Goal: Task Accomplishment & Management: Manage account settings

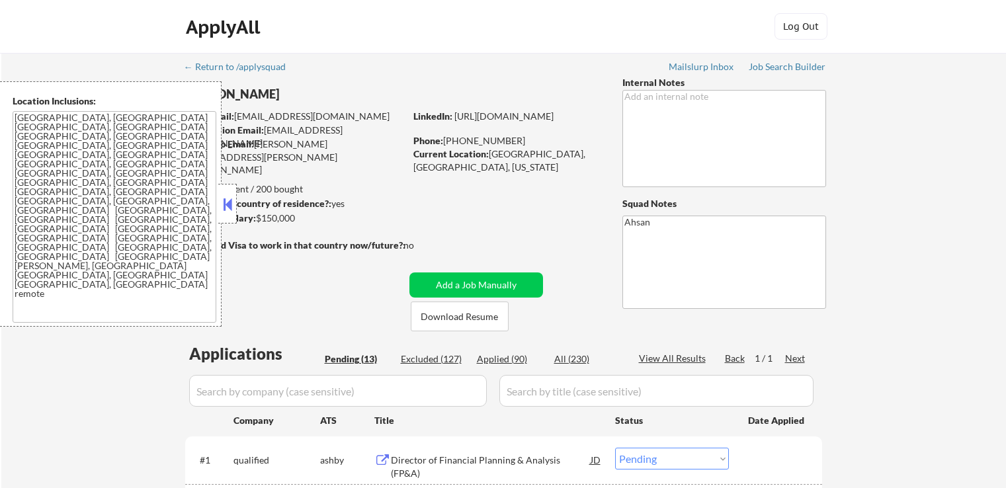
select select ""pending""
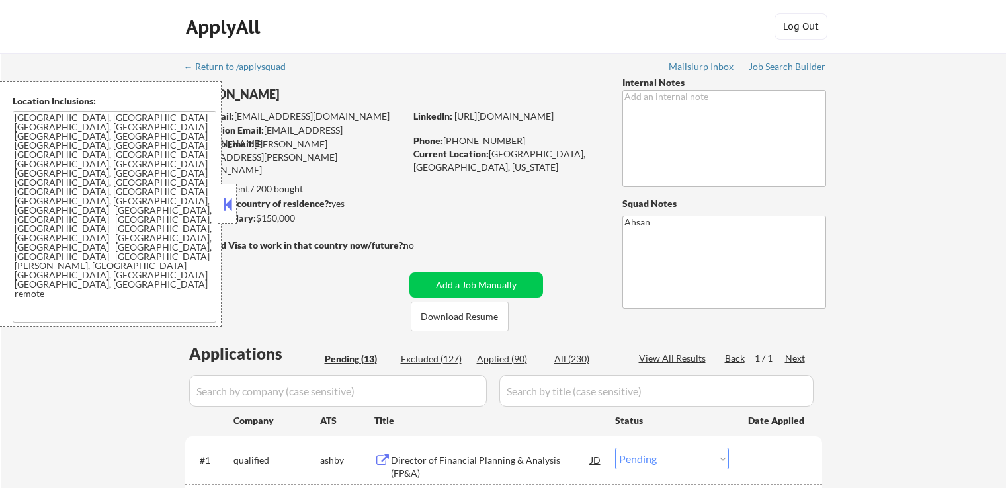
select select ""pending""
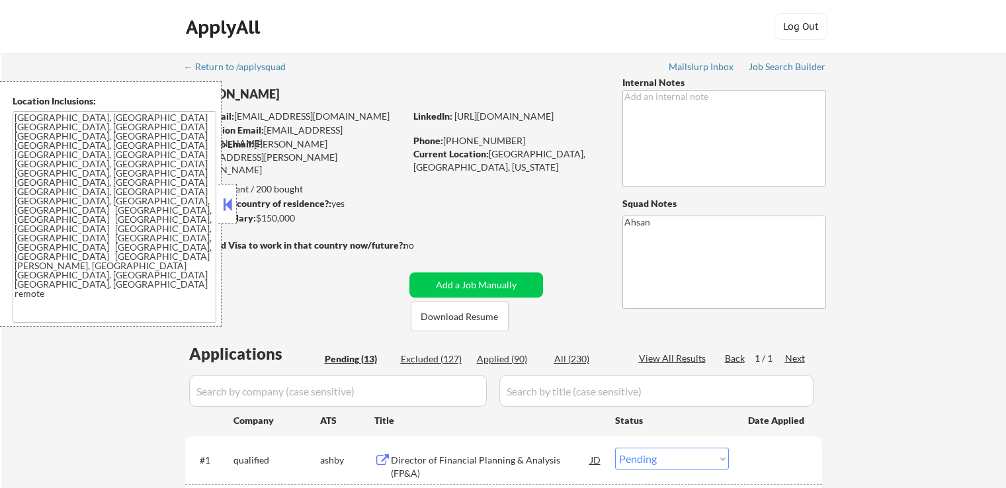
select select ""pending""
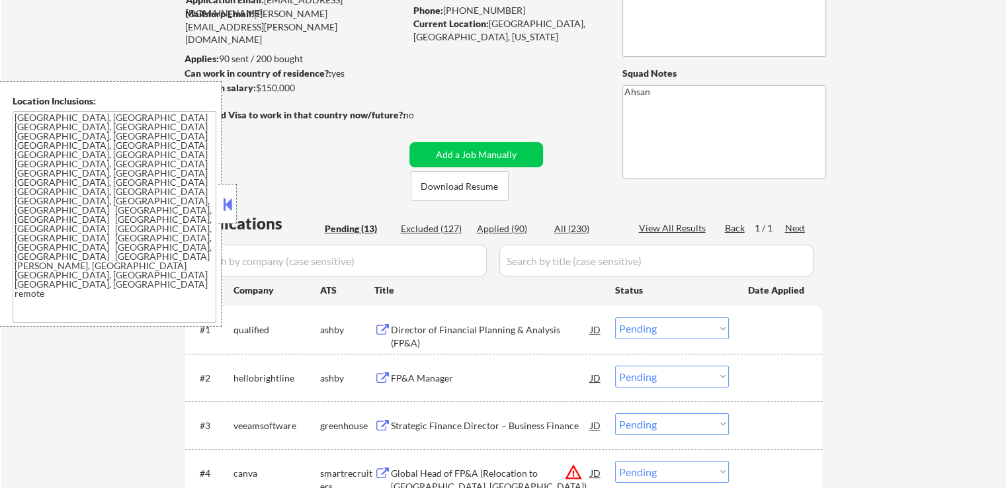
scroll to position [132, 0]
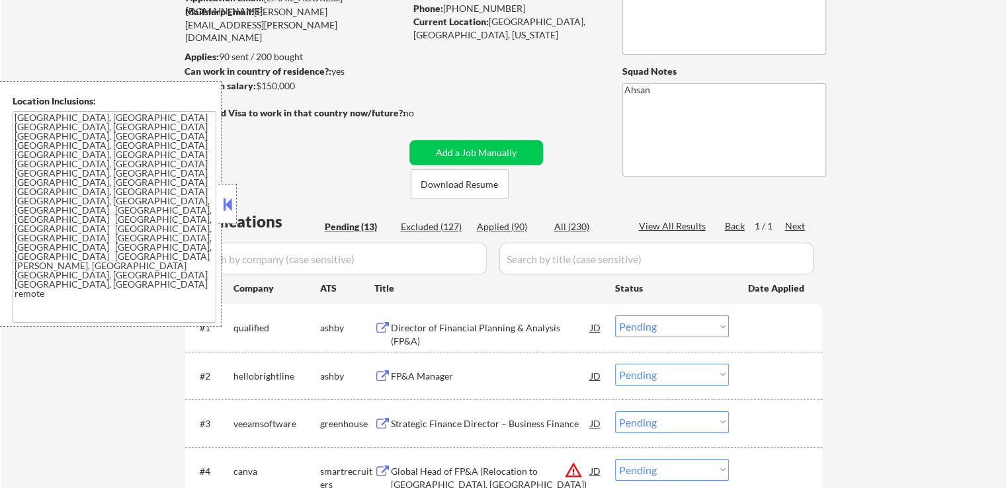
click at [52, 439] on icon "Close fill prompt" at bounding box center [52, 439] width 0 height 0
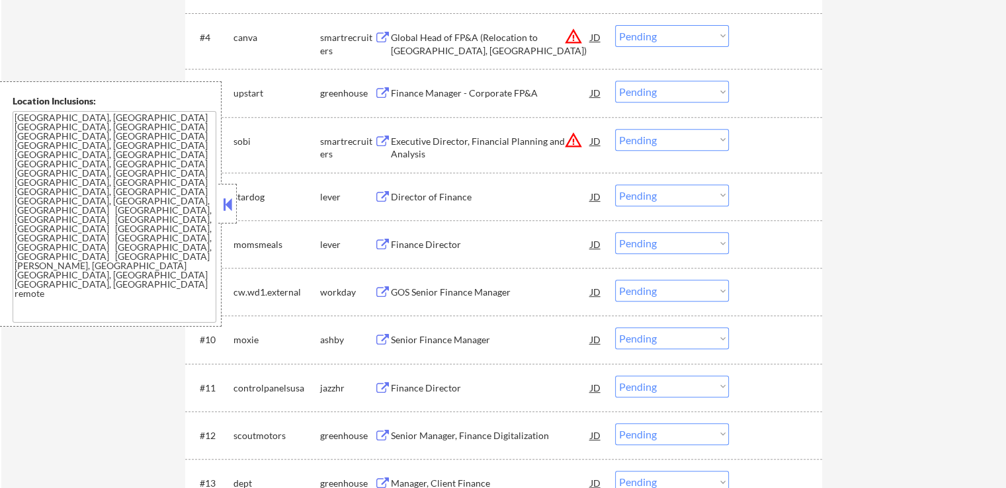
scroll to position [595, 0]
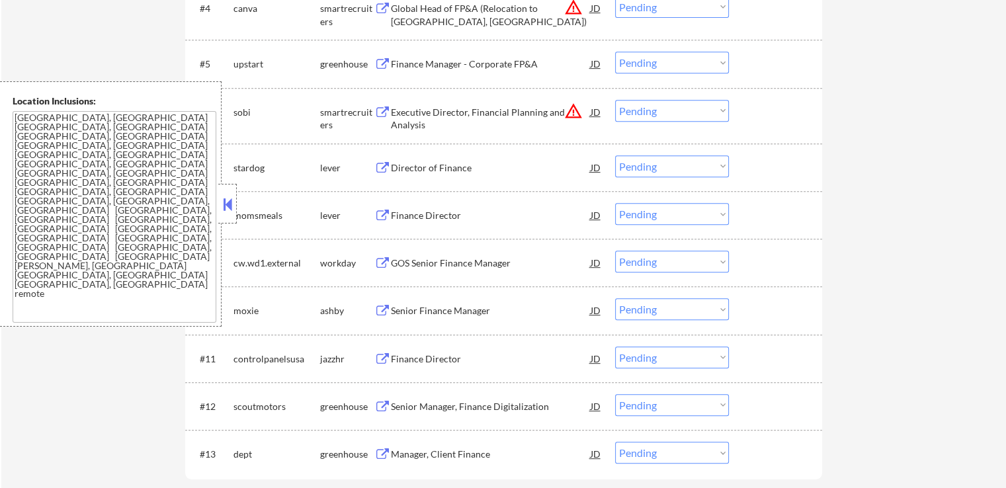
click at [382, 165] on button at bounding box center [382, 168] width 17 height 13
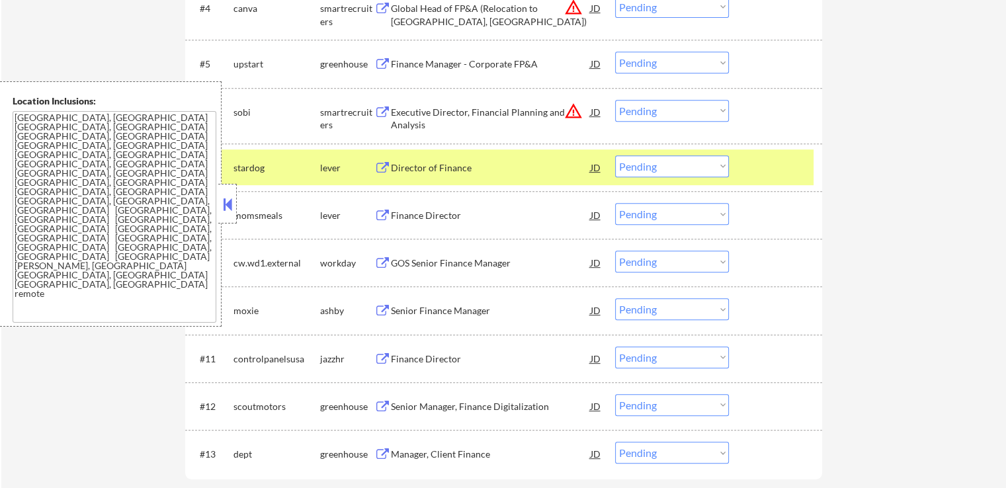
click at [383, 212] on button at bounding box center [382, 216] width 17 height 13
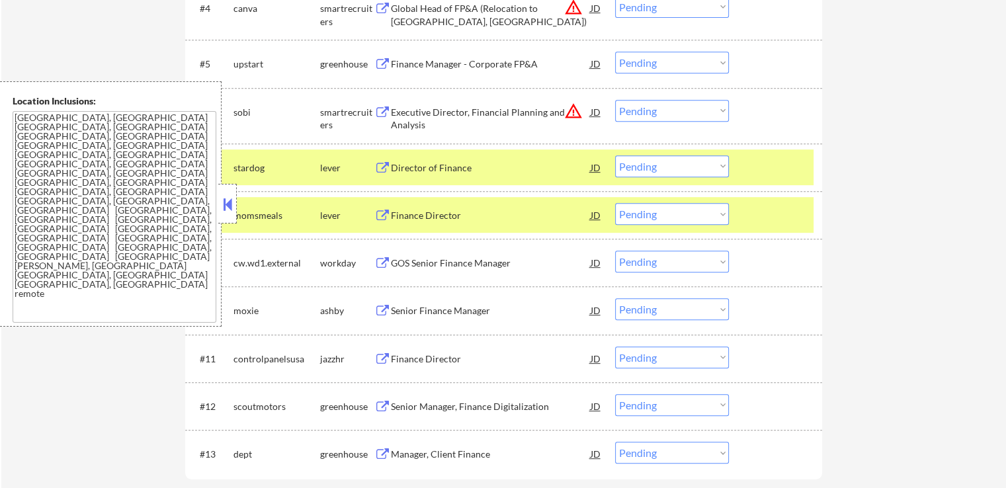
click at [381, 308] on button at bounding box center [382, 311] width 17 height 13
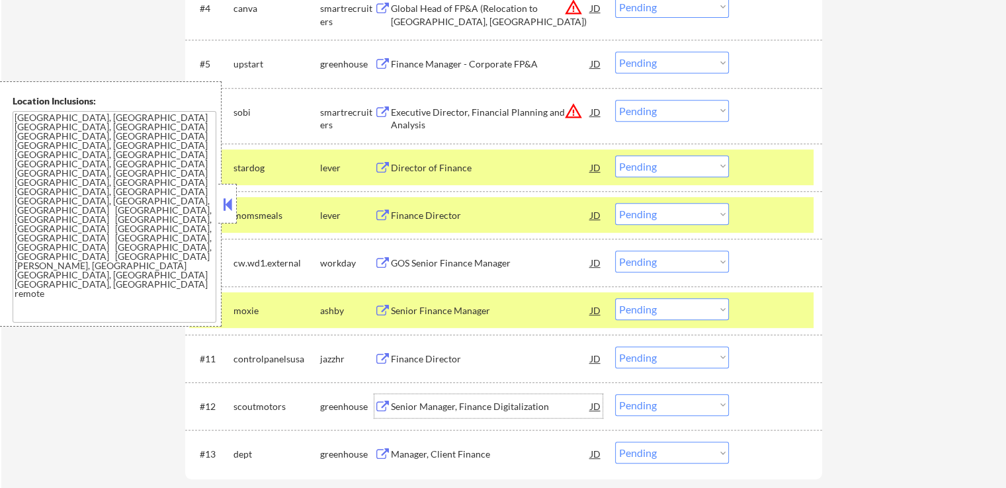
click at [381, 398] on div "Senior Manager, Finance Digitalization JD" at bounding box center [488, 406] width 228 height 24
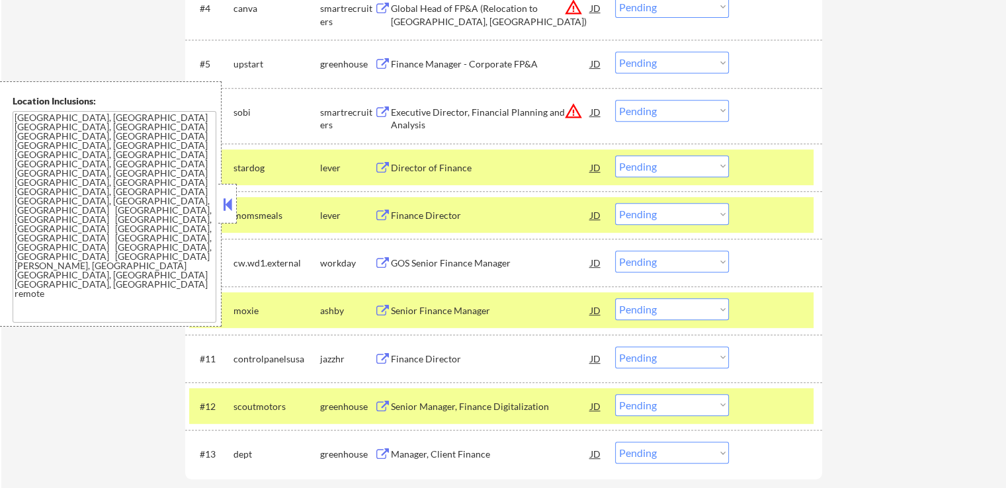
click at [377, 452] on button at bounding box center [382, 455] width 17 height 13
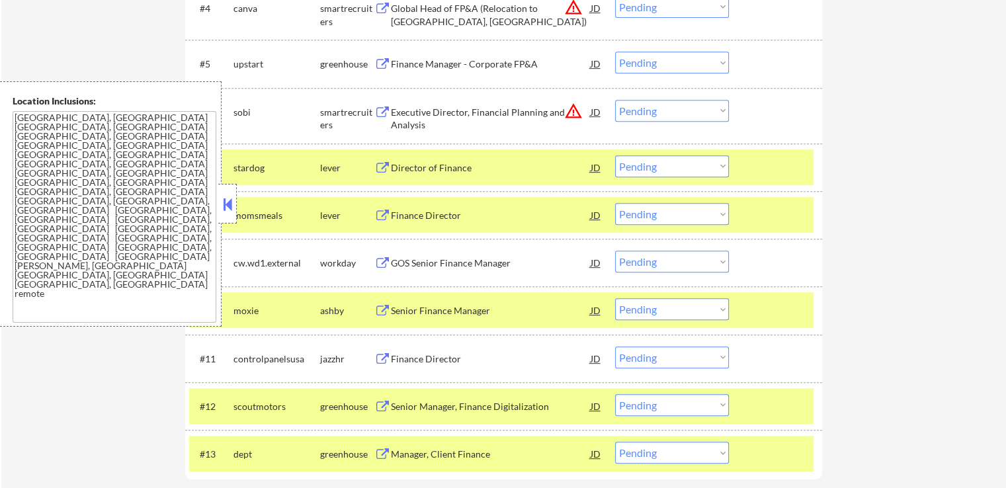
scroll to position [529, 0]
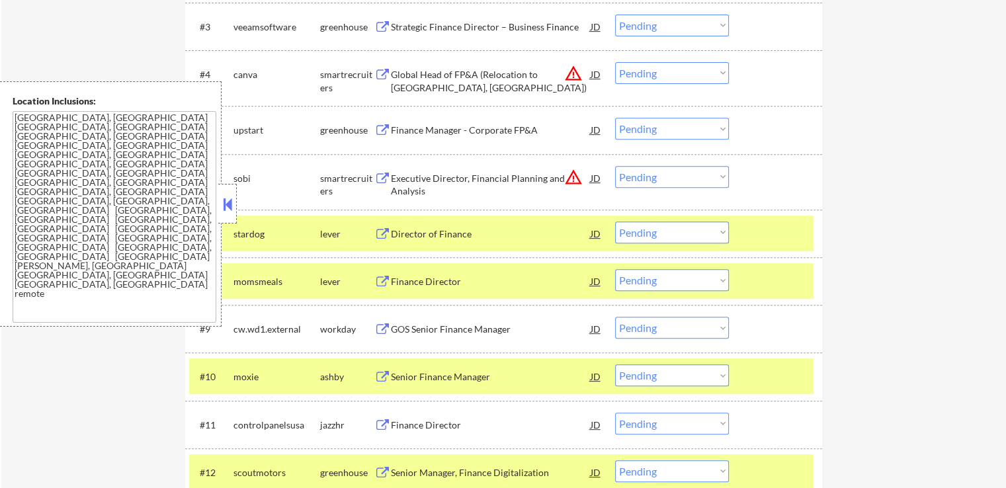
click at [386, 130] on button at bounding box center [382, 130] width 17 height 13
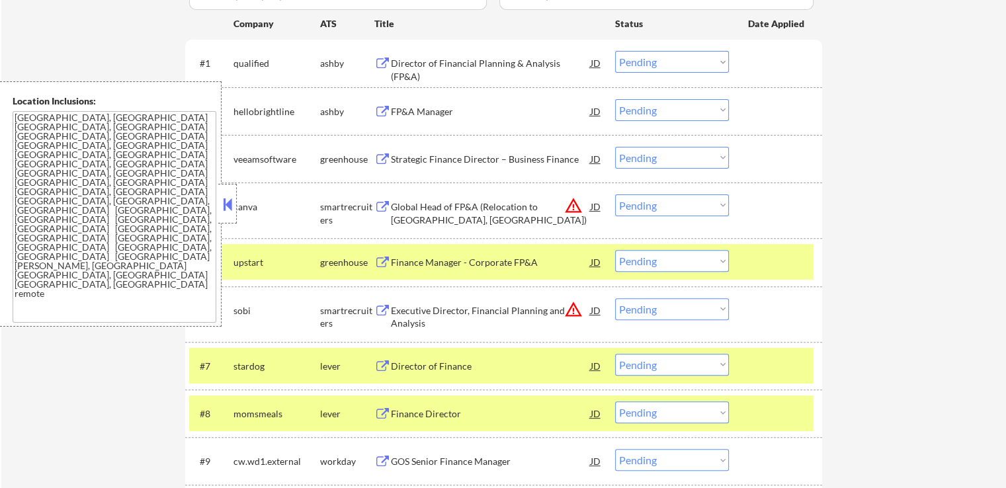
scroll to position [397, 0]
click at [378, 163] on button at bounding box center [382, 159] width 17 height 13
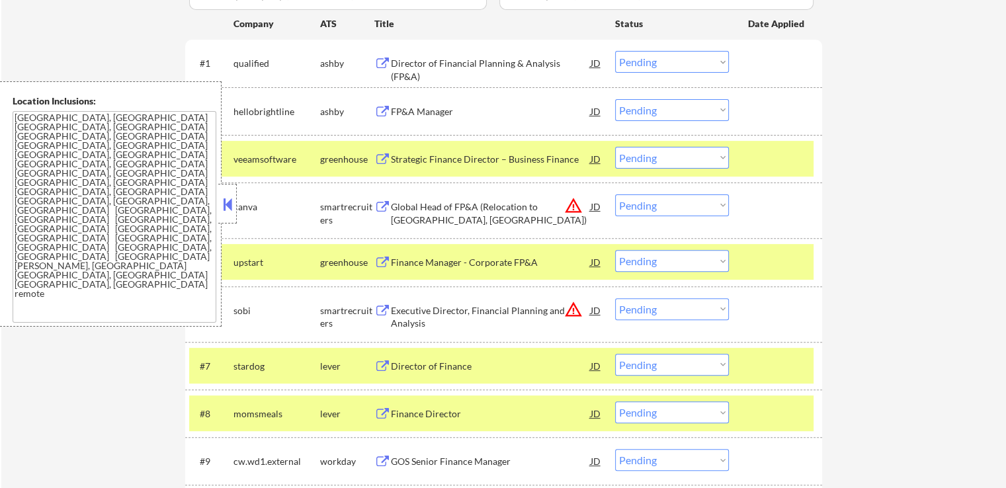
drag, startPoint x: 382, startPoint y: 109, endPoint x: 388, endPoint y: 49, distance: 60.4
click at [382, 109] on button at bounding box center [382, 112] width 17 height 13
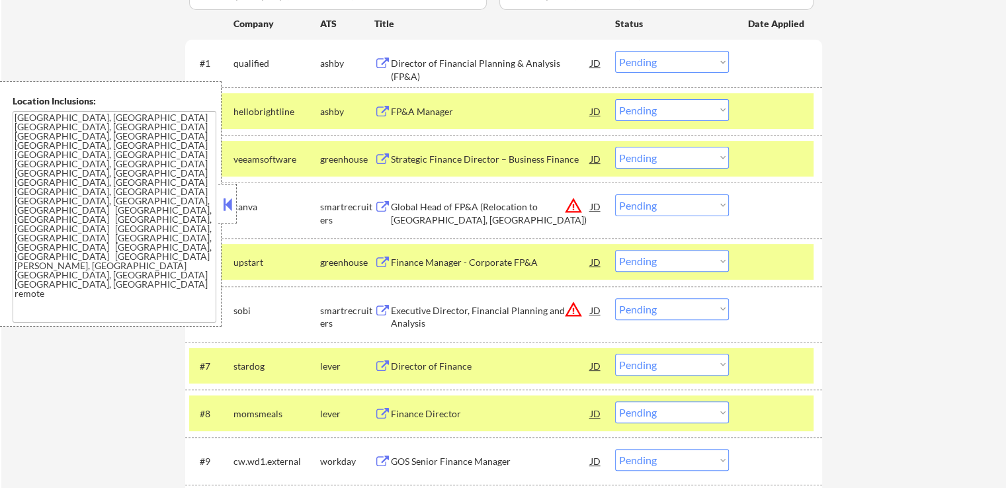
click at [384, 61] on button at bounding box center [382, 64] width 17 height 13
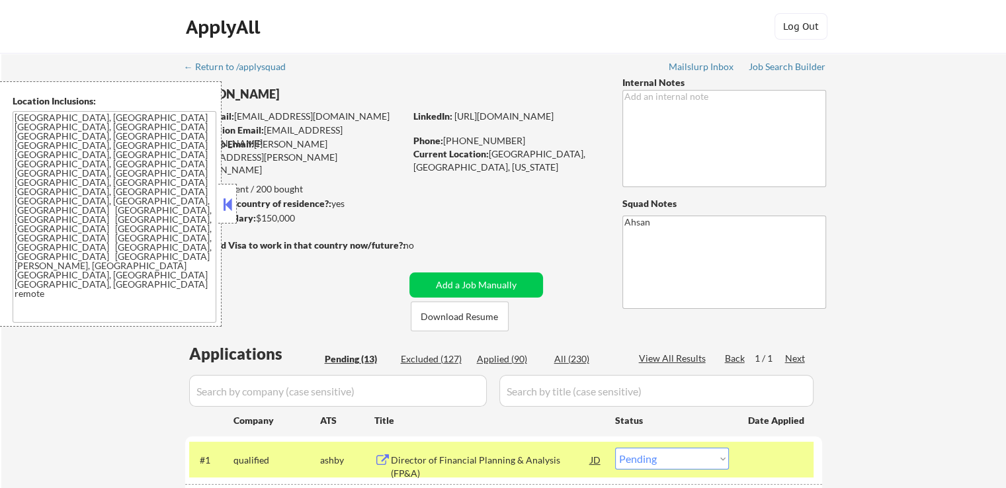
scroll to position [566, 0]
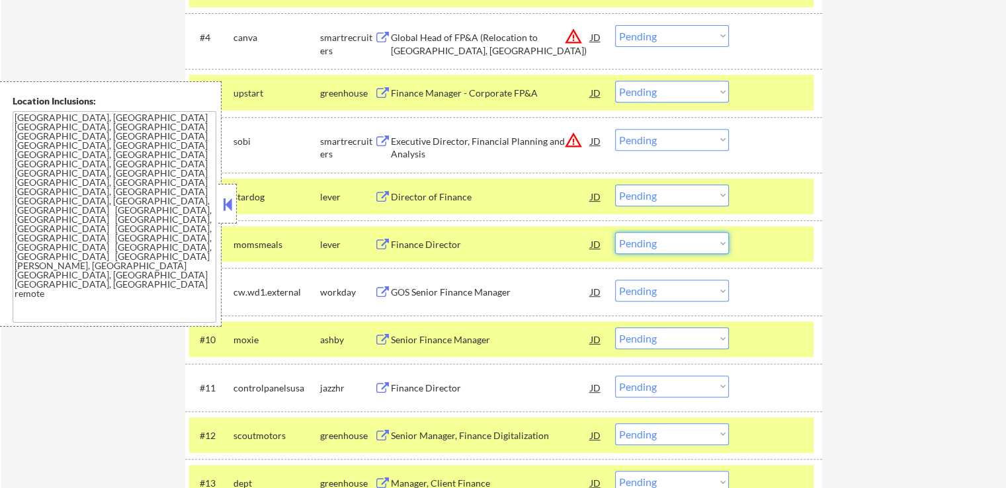
click at [636, 243] on select "Choose an option... Pending Applied Excluded (Questions) Excluded (Expired) Exc…" at bounding box center [672, 243] width 114 height 22
click at [615, 232] on select "Choose an option... Pending Applied Excluded (Questions) Excluded (Expired) Exc…" at bounding box center [672, 243] width 114 height 22
select select ""pending""
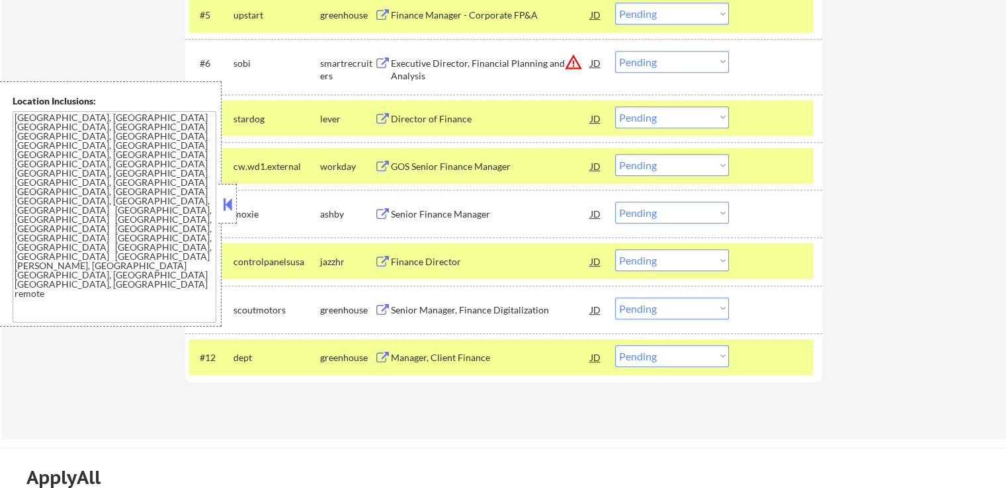
scroll to position [699, 0]
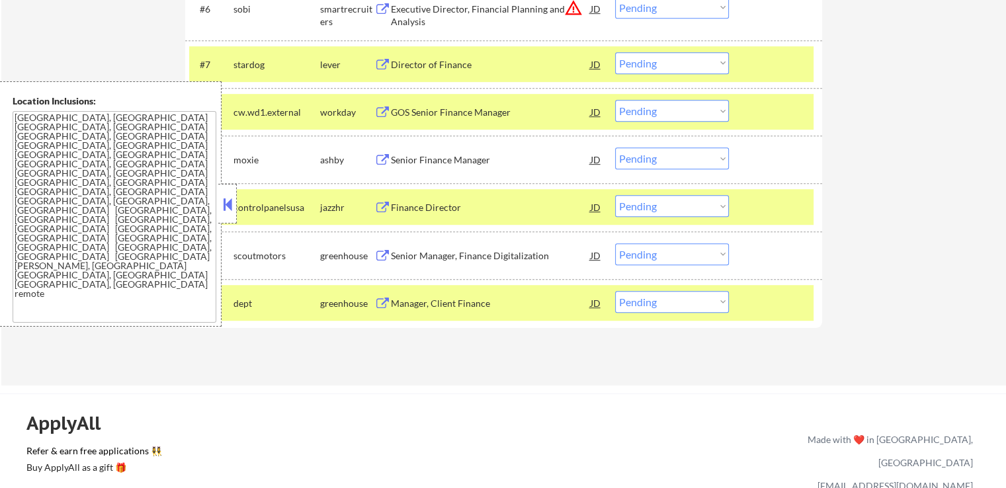
click at [661, 298] on select "Choose an option... Pending Applied Excluded (Questions) Excluded (Expired) Exc…" at bounding box center [672, 302] width 114 height 22
select select ""applied""
click at [615, 291] on select "Choose an option... Pending Applied Excluded (Questions) Excluded (Expired) Exc…" at bounding box center [672, 302] width 114 height 22
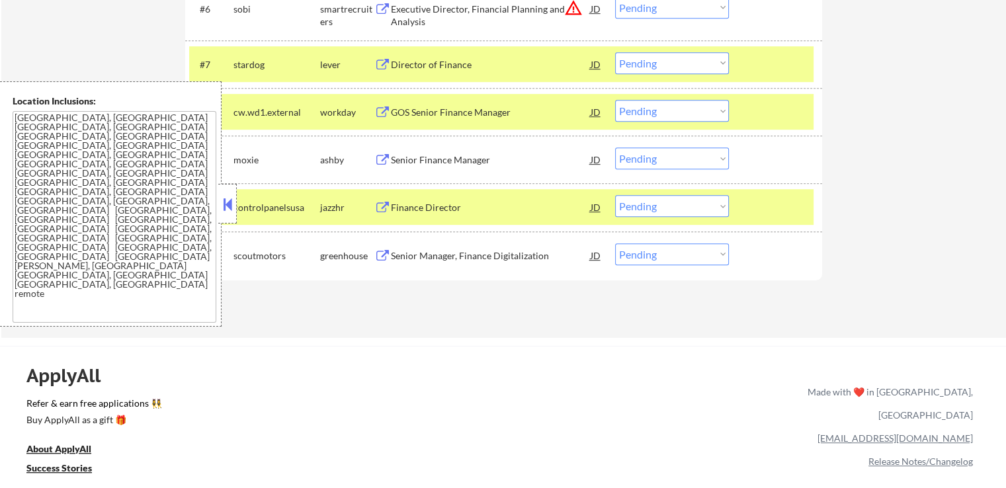
scroll to position [312, 0]
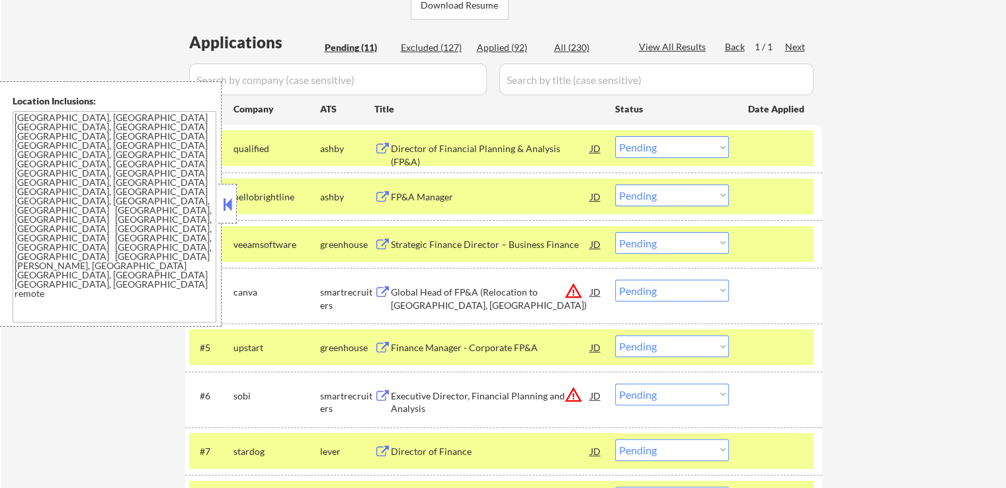
drag, startPoint x: 696, startPoint y: 240, endPoint x: 692, endPoint y: 252, distance: 12.6
click at [695, 240] on select "Choose an option... Pending Applied Excluded (Questions) Excluded (Expired) Exc…" at bounding box center [672, 243] width 114 height 22
click at [615, 232] on select "Choose an option... Pending Applied Excluded (Questions) Excluded (Expired) Exc…" at bounding box center [672, 243] width 114 height 22
select select ""pending""
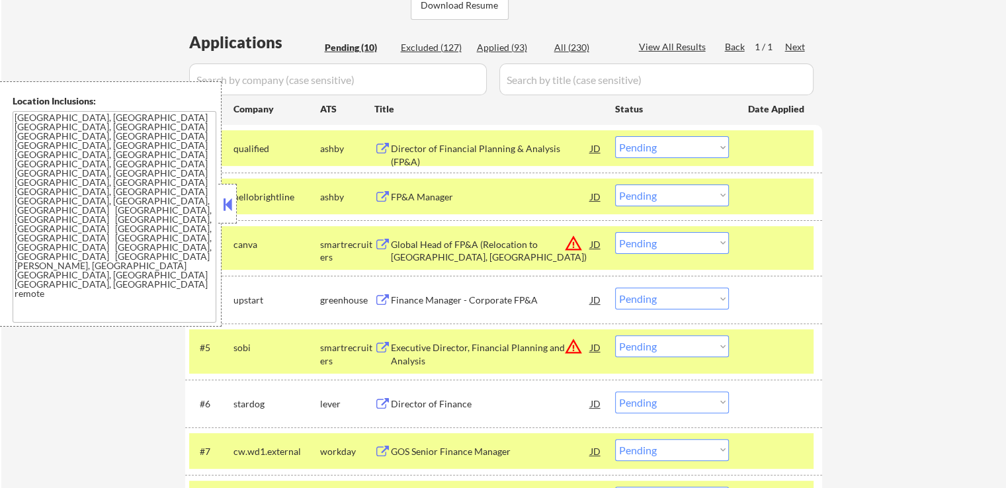
click at [659, 151] on select "Choose an option... Pending Applied Excluded (Questions) Excluded (Expired) Exc…" at bounding box center [672, 147] width 114 height 22
click at [615, 136] on select "Choose an option... Pending Applied Excluded (Questions) Excluded (Expired) Exc…" at bounding box center [672, 147] width 114 height 22
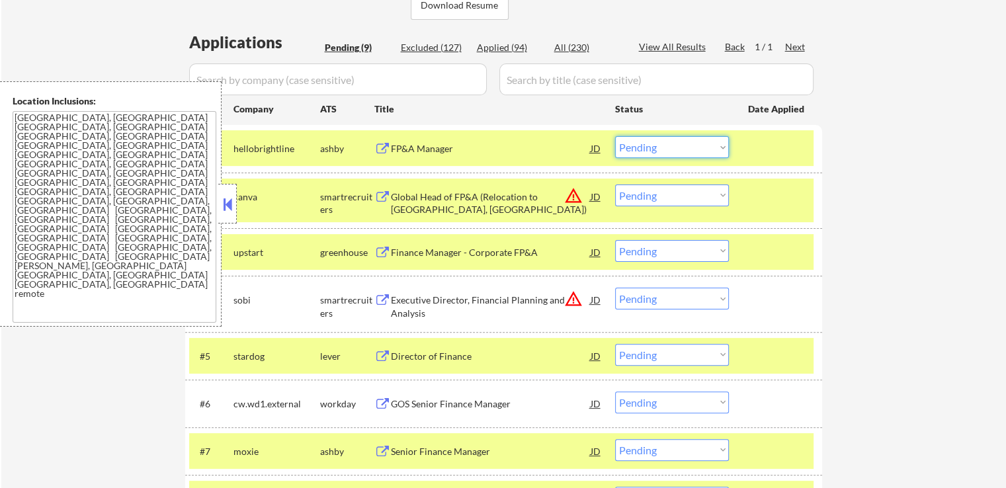
drag, startPoint x: 641, startPoint y: 147, endPoint x: 641, endPoint y: 157, distance: 9.9
click at [641, 147] on select "Choose an option... Pending Applied Excluded (Questions) Excluded (Expired) Exc…" at bounding box center [672, 147] width 114 height 22
click at [615, 136] on select "Choose an option... Pending Applied Excluded (Questions) Excluded (Expired) Exc…" at bounding box center [672, 147] width 114 height 22
select select ""pending""
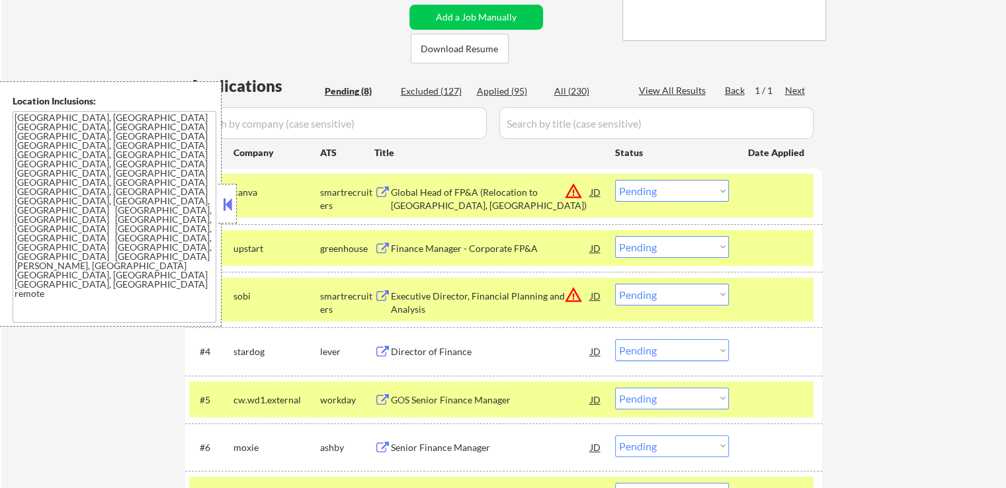
scroll to position [245, 0]
